Goal: Information Seeking & Learning: Understand process/instructions

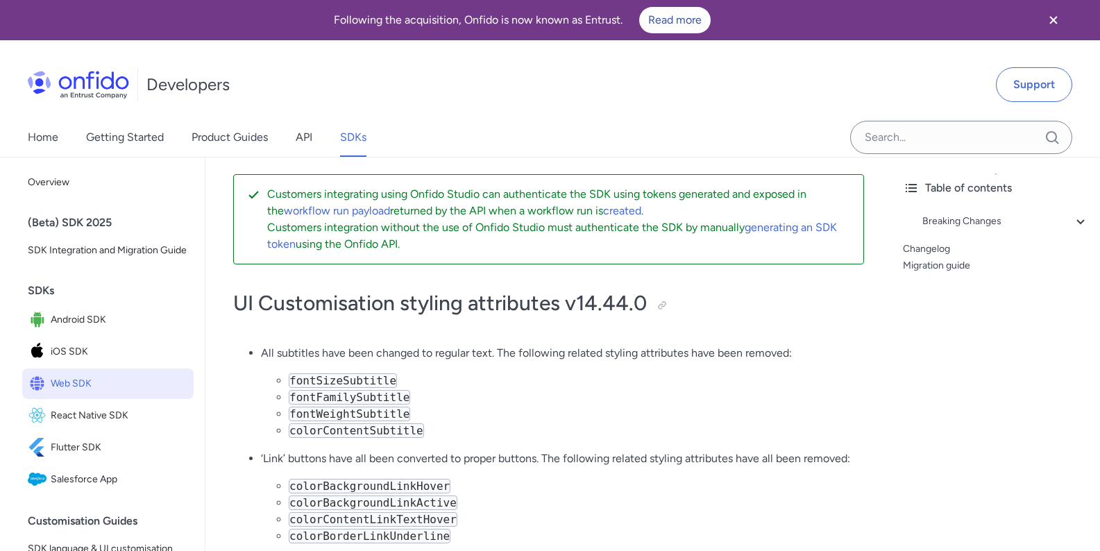
scroll to position [167, 0]
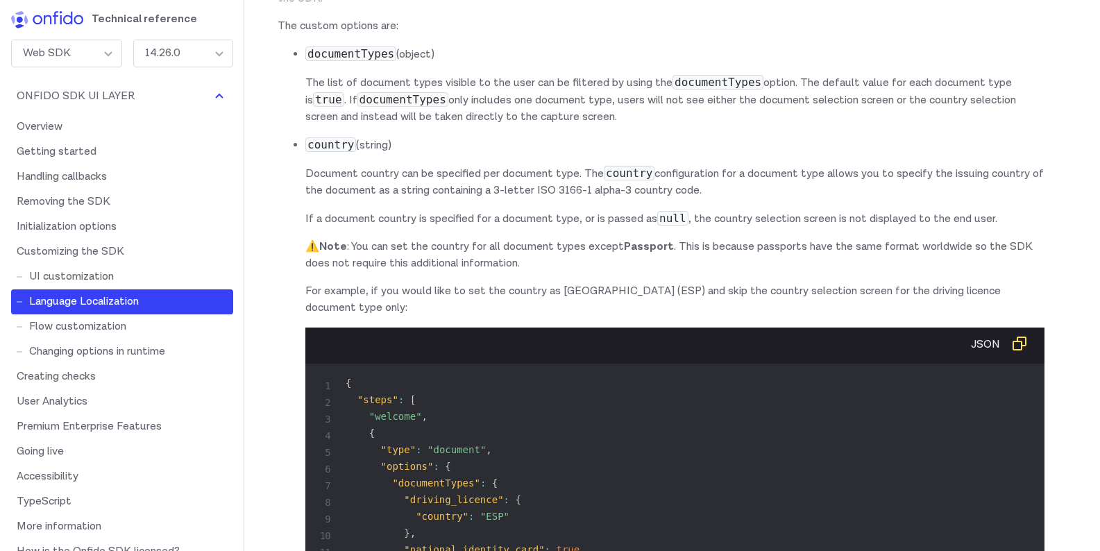
scroll to position [11743, 0]
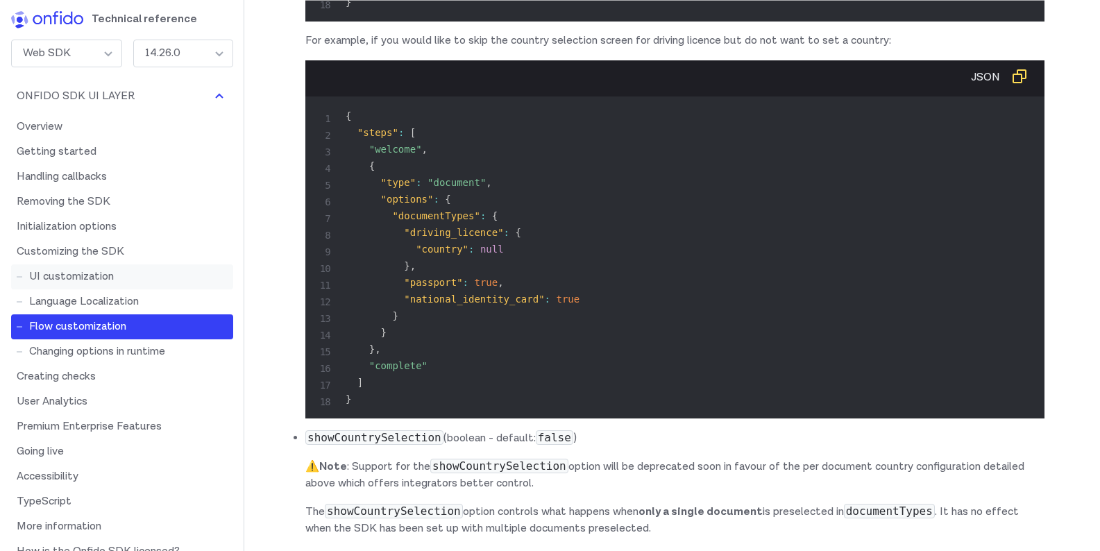
click at [155, 280] on link "UI customization" at bounding box center [122, 276] width 222 height 25
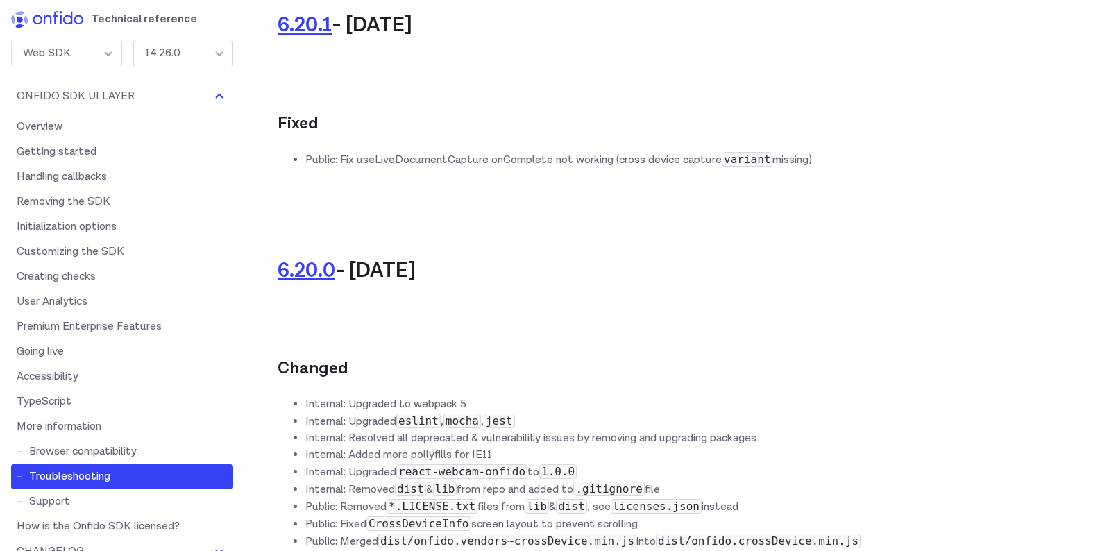
scroll to position [21644, 0]
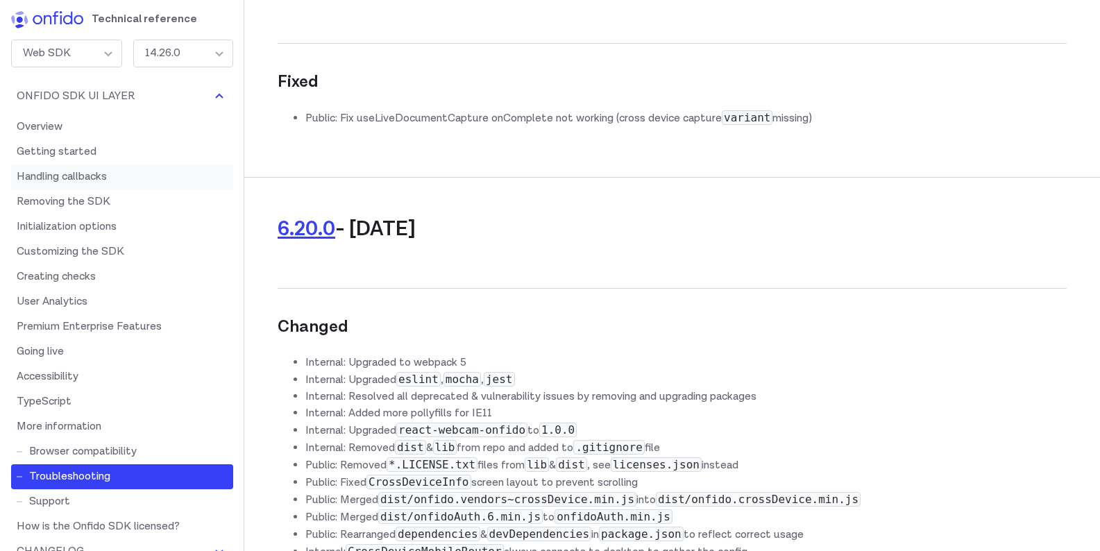
click at [125, 168] on link "Handling callbacks" at bounding box center [122, 176] width 222 height 25
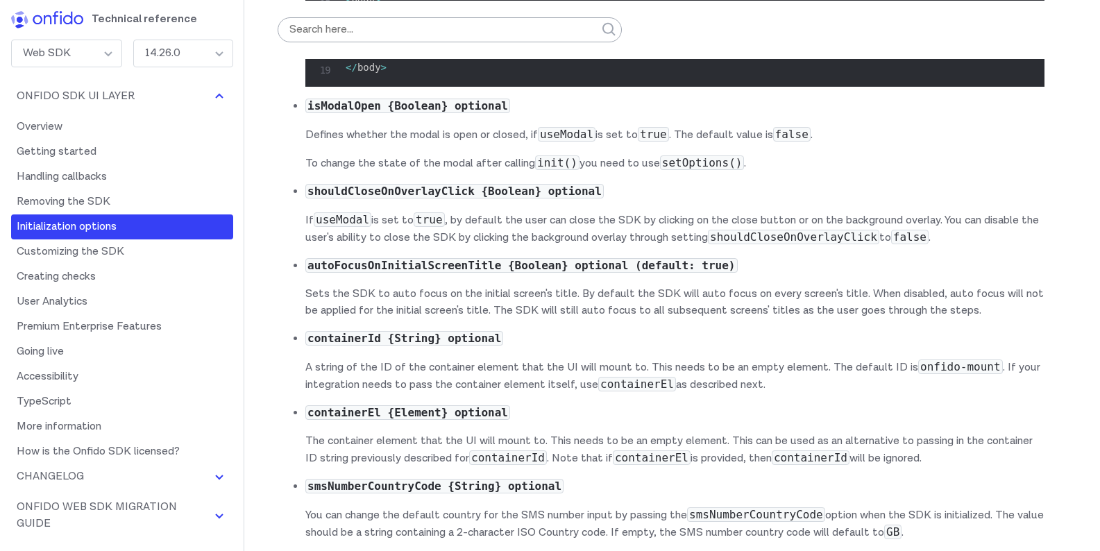
scroll to position [7981, 0]
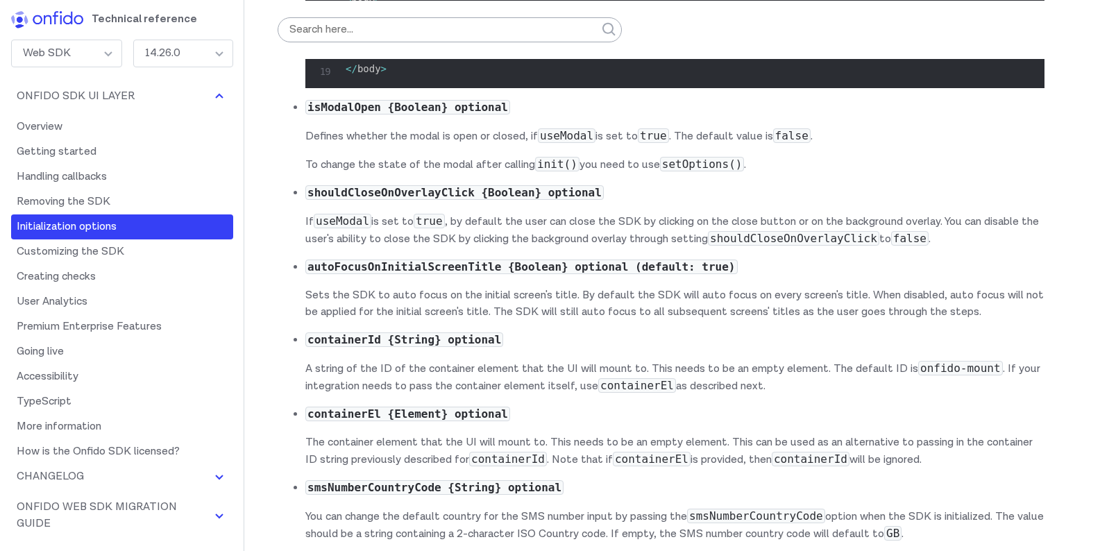
drag, startPoint x: 398, startPoint y: 260, endPoint x: 443, endPoint y: 261, distance: 45.1
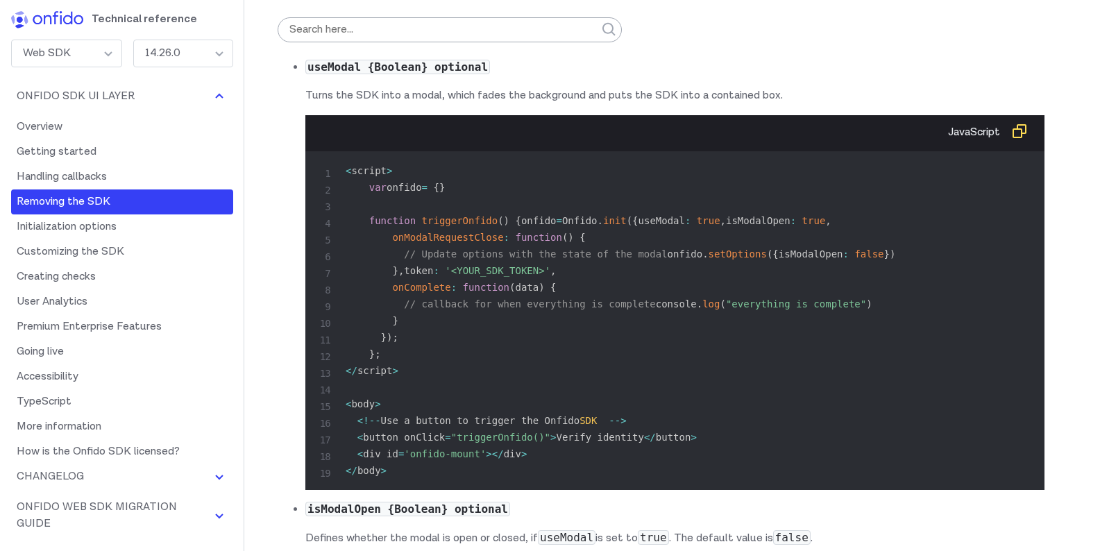
scroll to position [7565, 0]
